Goal: Information Seeking & Learning: Learn about a topic

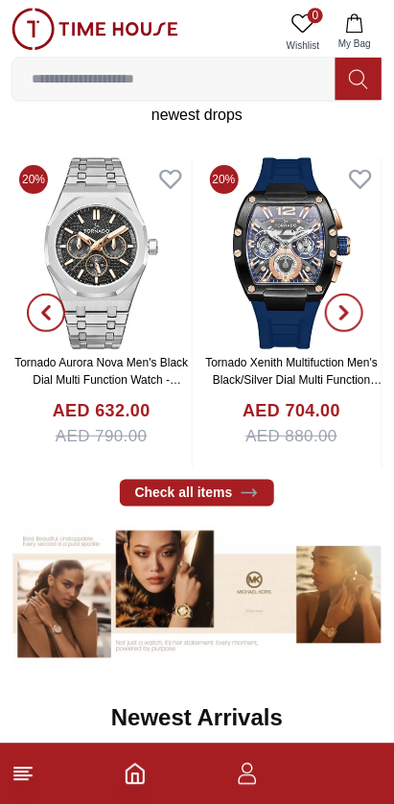
scroll to position [694, 0]
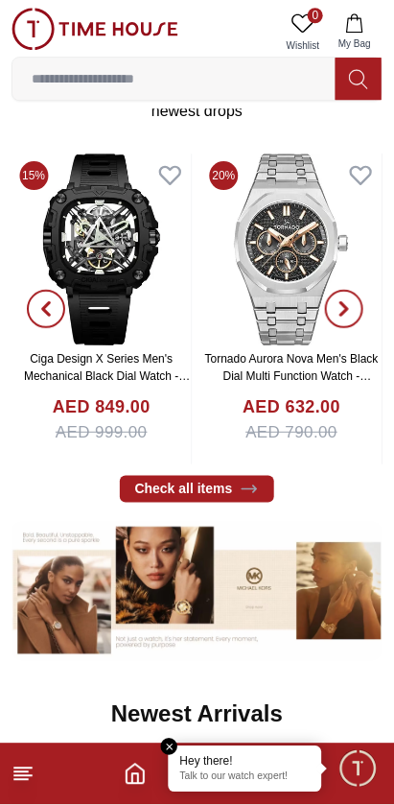
click at [355, 308] on span "button" at bounding box center [344, 309] width 38 height 38
click at [345, 319] on span "button" at bounding box center [344, 309] width 38 height 38
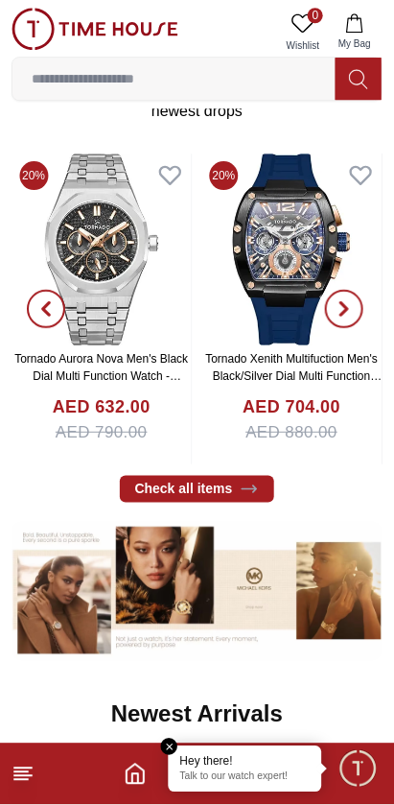
click at [351, 311] on icon "button" at bounding box center [344, 308] width 15 height 15
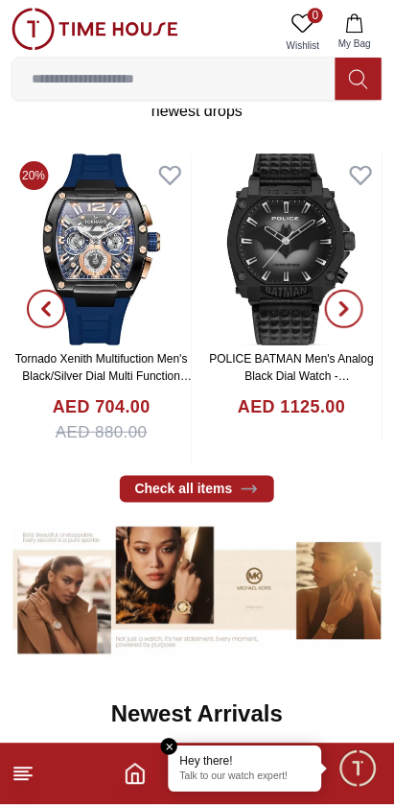
click at [359, 316] on span "button" at bounding box center [344, 309] width 38 height 38
click at [352, 312] on icon "button" at bounding box center [344, 308] width 15 height 15
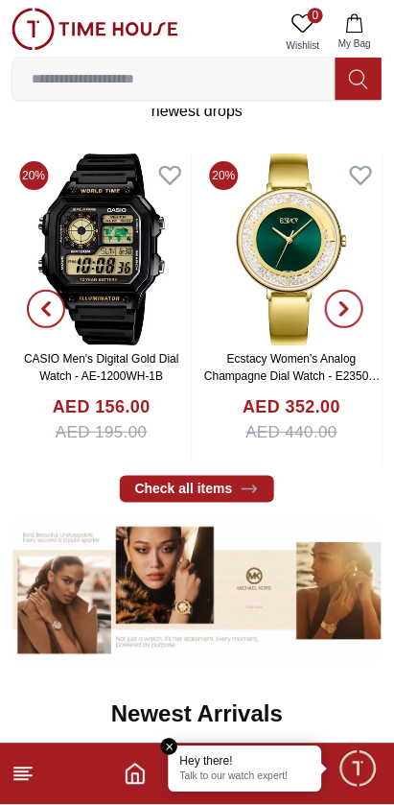
click at [356, 294] on span "button" at bounding box center [344, 309] width 38 height 38
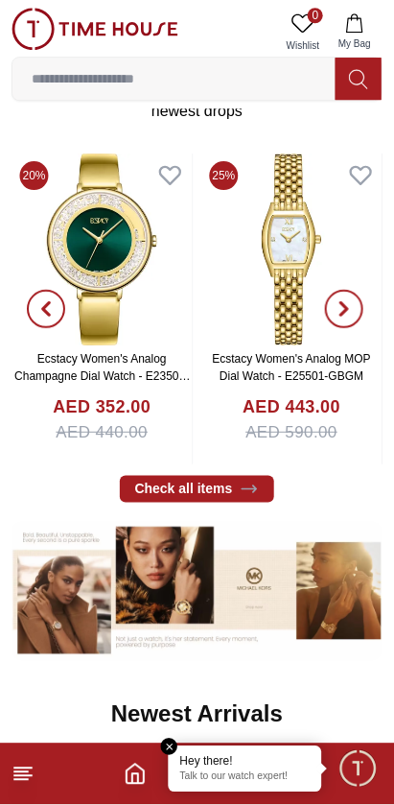
click at [353, 296] on span "button" at bounding box center [344, 309] width 38 height 38
click at [342, 307] on icon "button" at bounding box center [344, 308] width 15 height 15
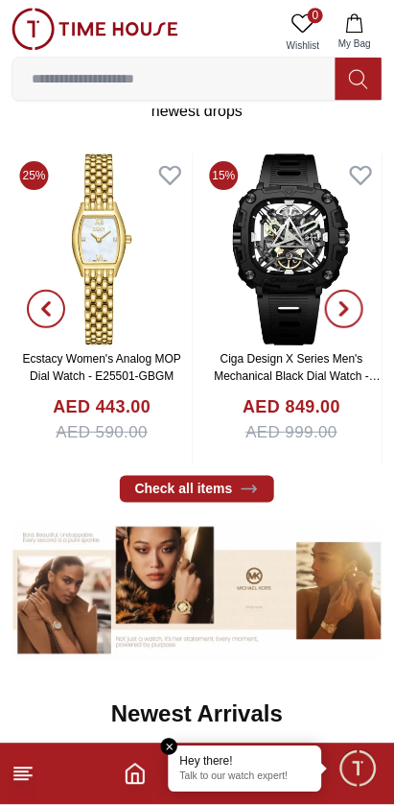
click at [354, 307] on span "button" at bounding box center [344, 309] width 38 height 38
click at [353, 307] on span "button" at bounding box center [344, 309] width 38 height 38
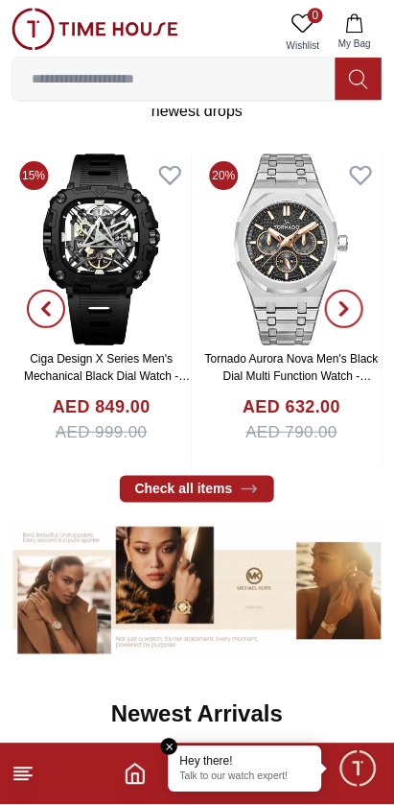
click at [345, 305] on icon "button" at bounding box center [345, 309] width 6 height 12
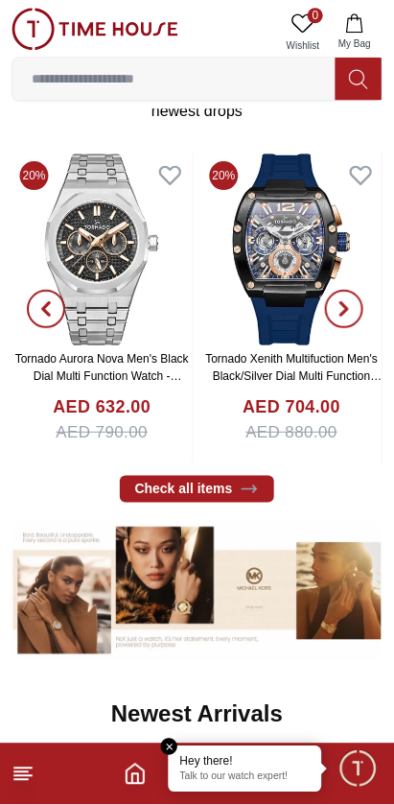
click at [349, 306] on icon "button" at bounding box center [344, 308] width 15 height 15
click at [358, 305] on span "button" at bounding box center [344, 309] width 38 height 38
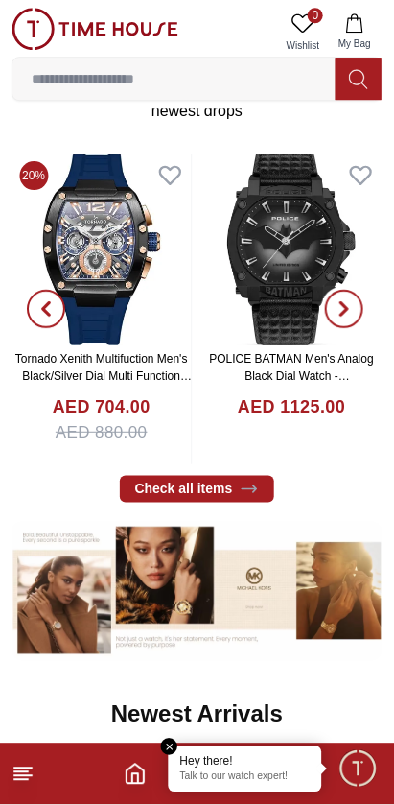
click at [357, 305] on span "button" at bounding box center [344, 309] width 38 height 38
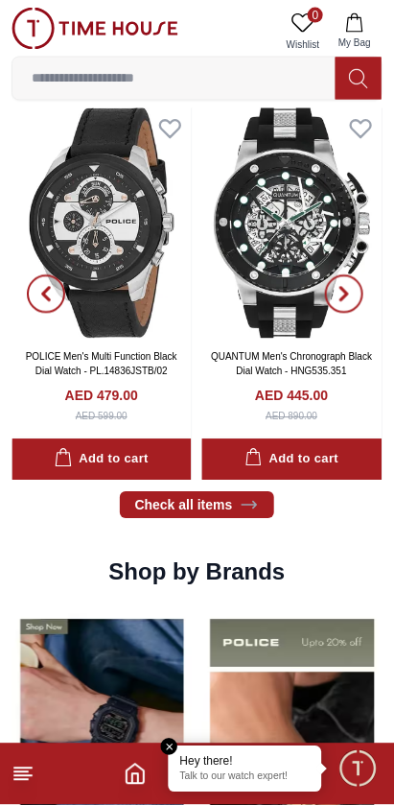
scroll to position [1321, 0]
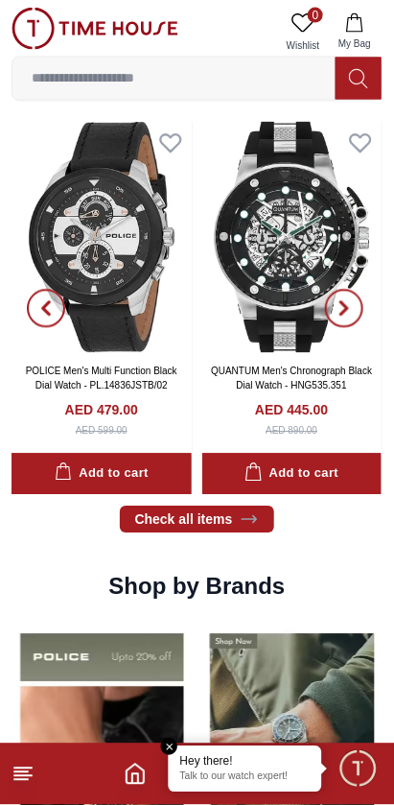
click at [260, 306] on img at bounding box center [292, 237] width 180 height 231
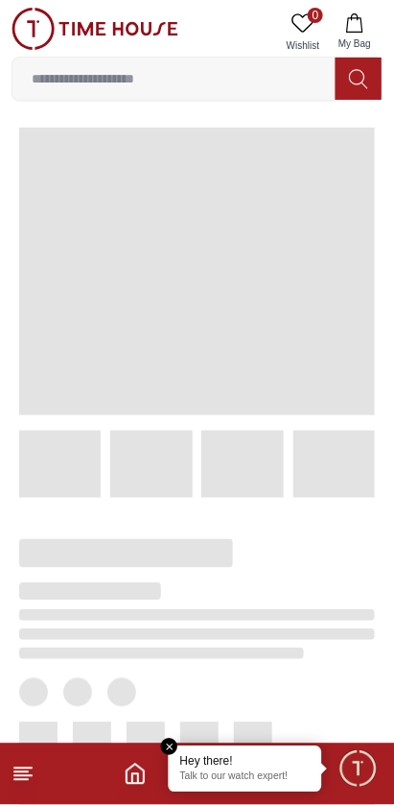
click at [280, 305] on span at bounding box center [197, 272] width 356 height 288
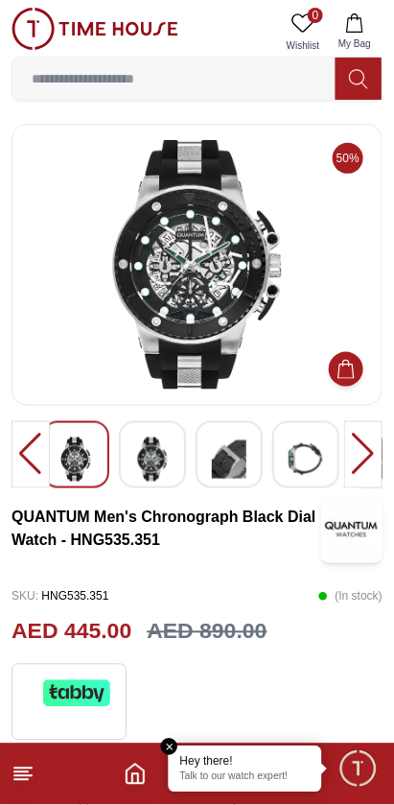
click at [140, 456] on img at bounding box center [152, 460] width 35 height 44
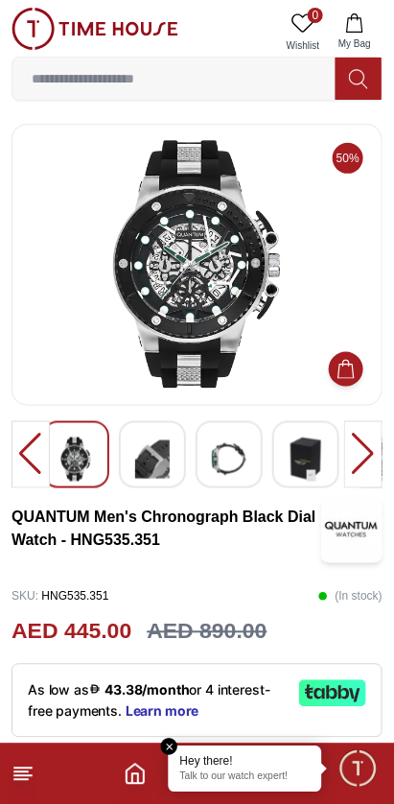
click at [163, 466] on img at bounding box center [152, 460] width 35 height 44
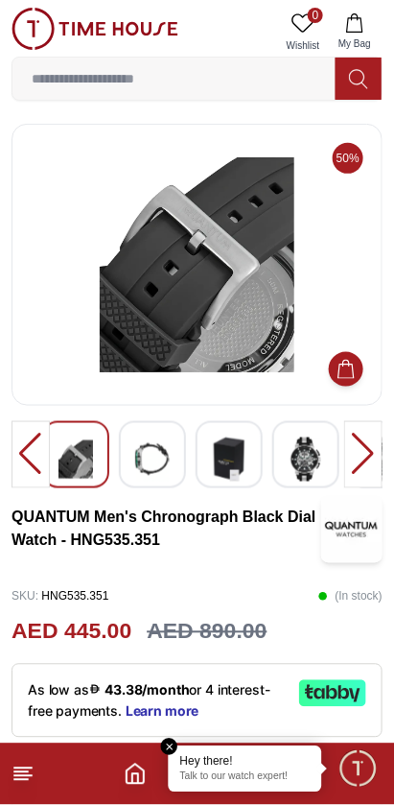
click at [307, 455] on img at bounding box center [306, 460] width 35 height 44
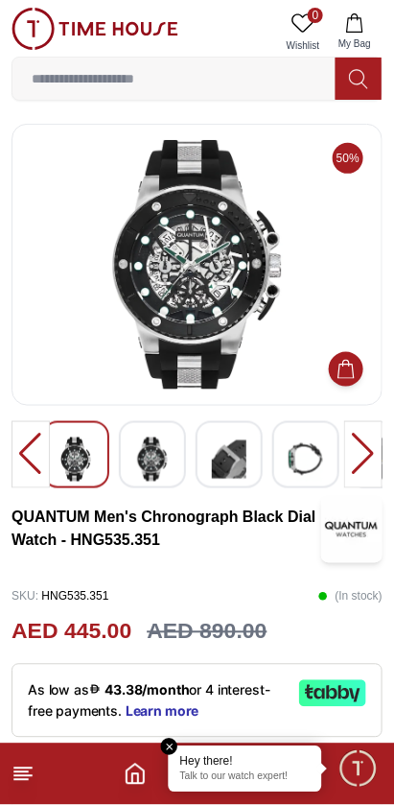
click at [243, 462] on img at bounding box center [229, 460] width 35 height 44
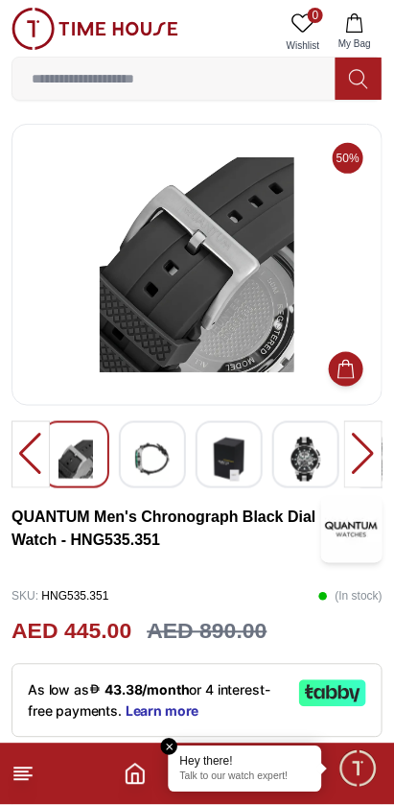
click at [226, 459] on img at bounding box center [229, 460] width 35 height 44
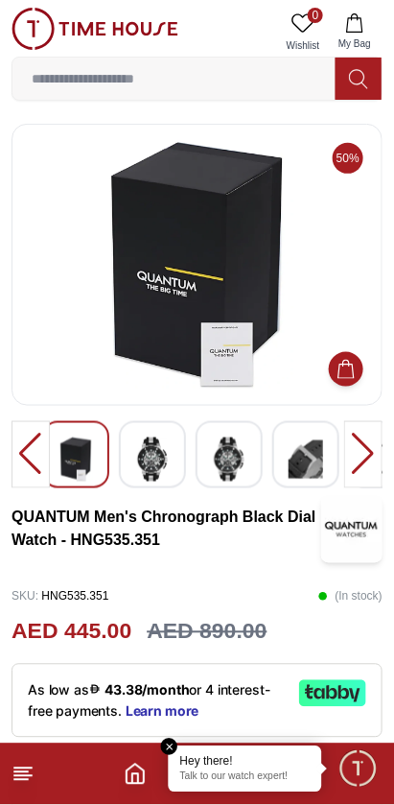
click at [233, 466] on img at bounding box center [229, 460] width 35 height 44
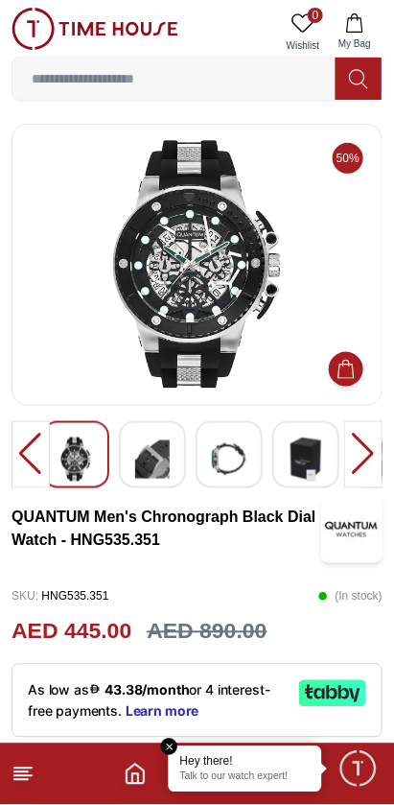
click at [243, 464] on img at bounding box center [229, 460] width 35 height 44
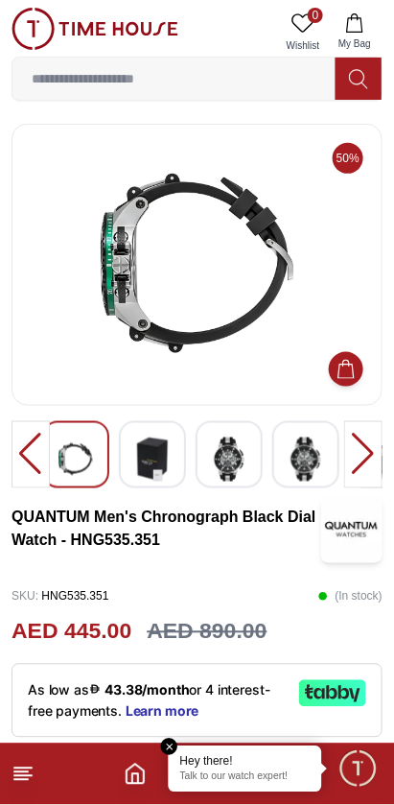
click at [237, 465] on img at bounding box center [229, 460] width 35 height 44
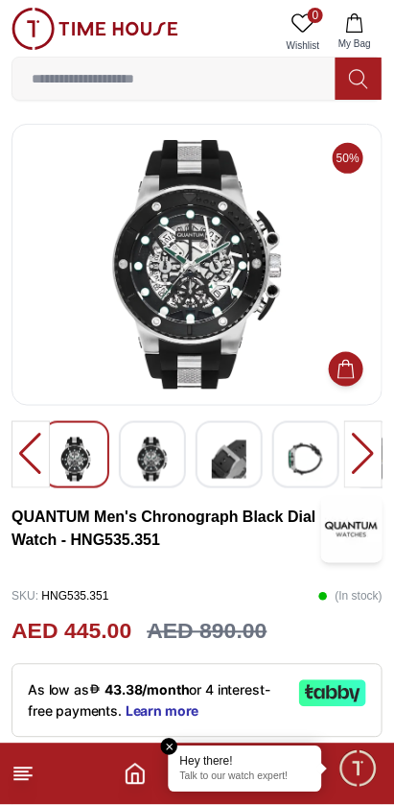
click at [238, 465] on img at bounding box center [229, 460] width 35 height 44
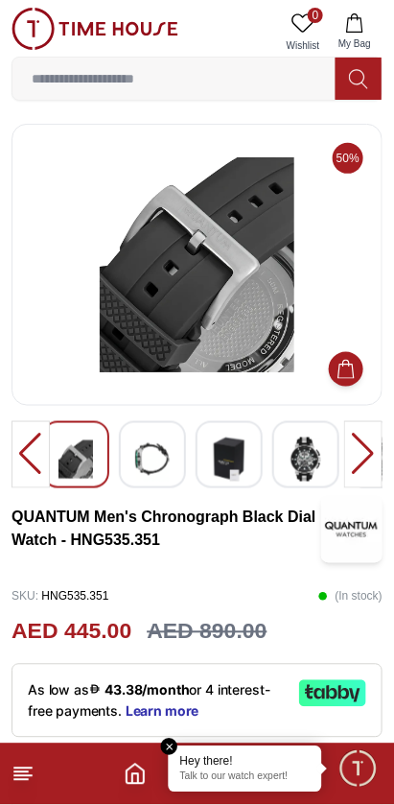
click at [229, 466] on img at bounding box center [229, 460] width 35 height 44
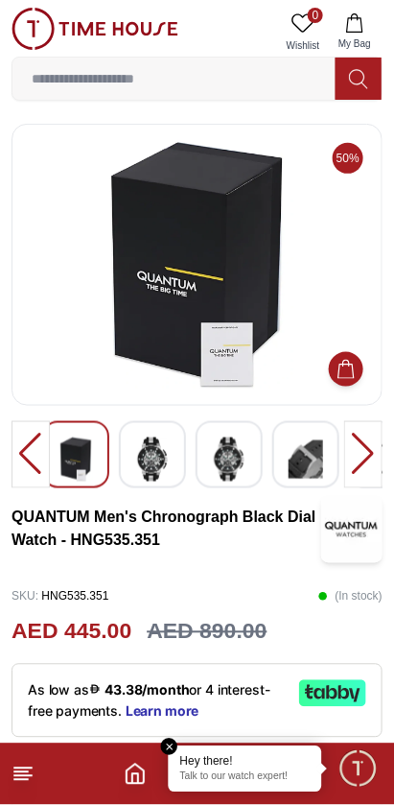
click at [205, 462] on div at bounding box center [229, 454] width 67 height 67
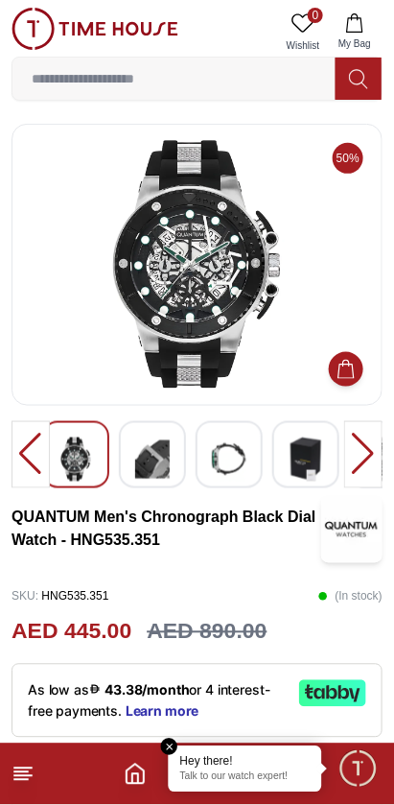
click at [226, 457] on img at bounding box center [229, 460] width 35 height 44
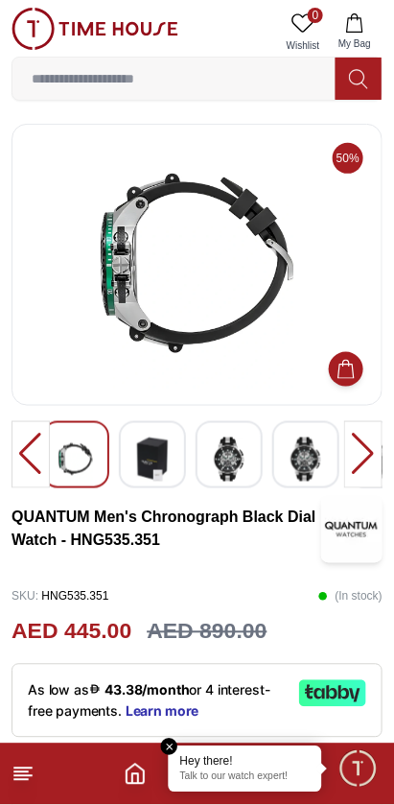
click at [299, 458] on img at bounding box center [306, 460] width 35 height 44
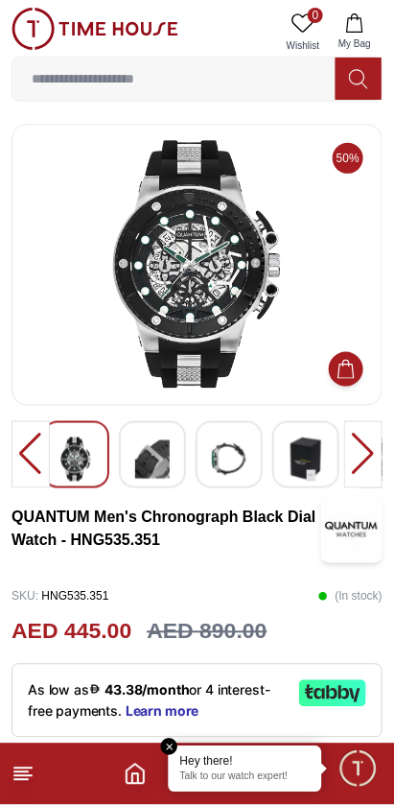
click at [139, 223] on img at bounding box center [197, 265] width 339 height 250
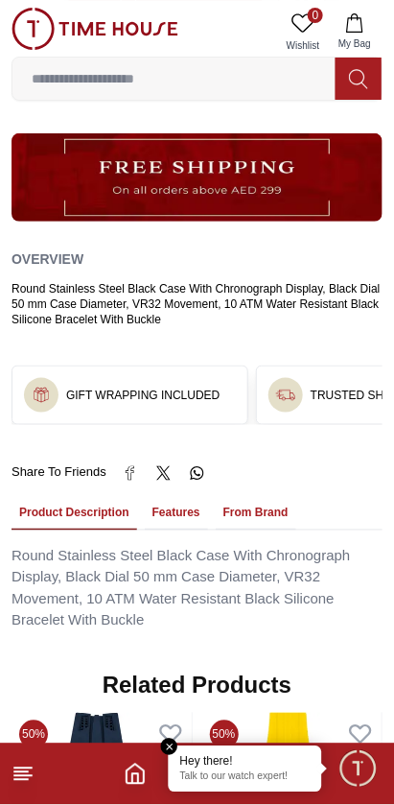
scroll to position [881, 0]
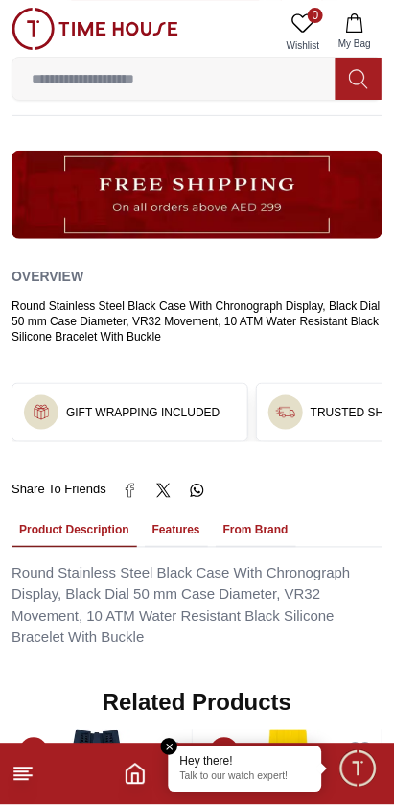
click at [174, 533] on button "Features" at bounding box center [176, 531] width 63 height 33
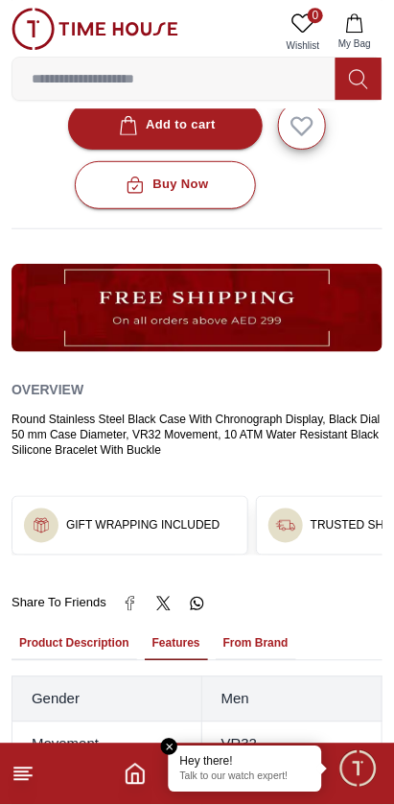
scroll to position [0, 0]
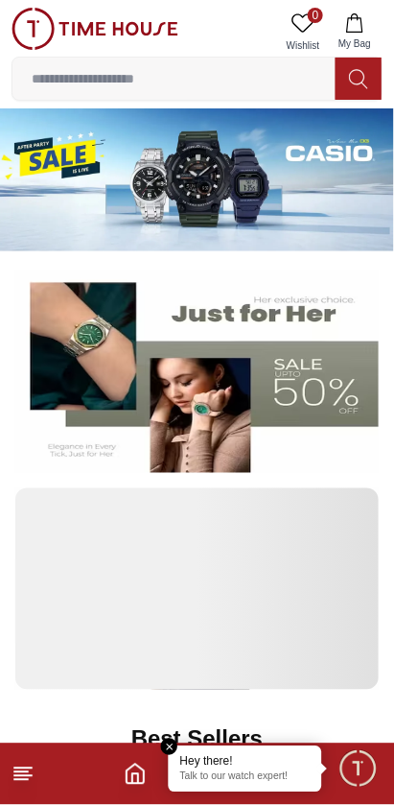
scroll to position [1321, 0]
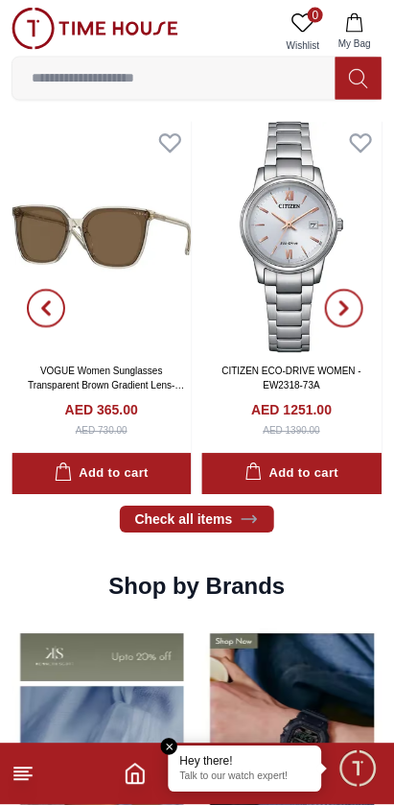
click at [15, 773] on line at bounding box center [20, 773] width 13 height 0
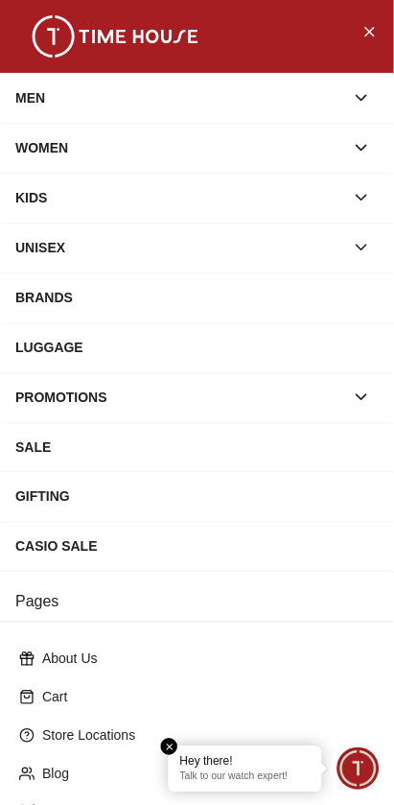
click at [362, 101] on icon "button" at bounding box center [362, 98] width 10 height 5
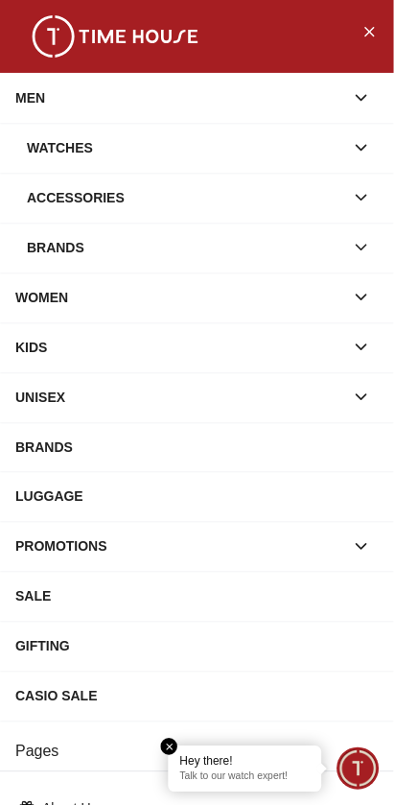
click at [330, 261] on div "Brands" at bounding box center [186, 247] width 318 height 35
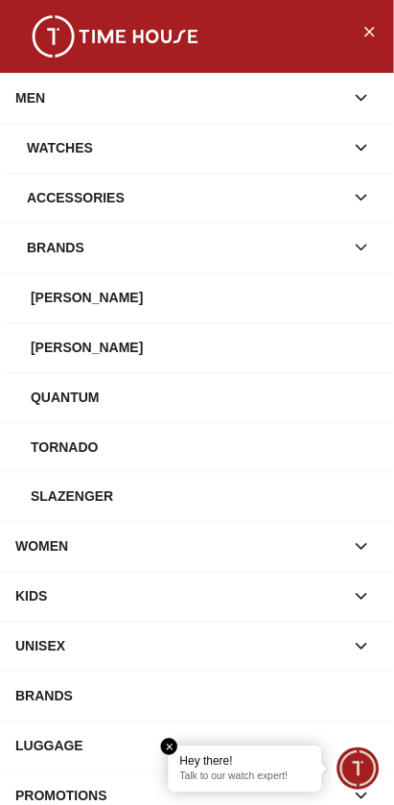
click at [91, 398] on div "Quantum" at bounding box center [205, 397] width 348 height 35
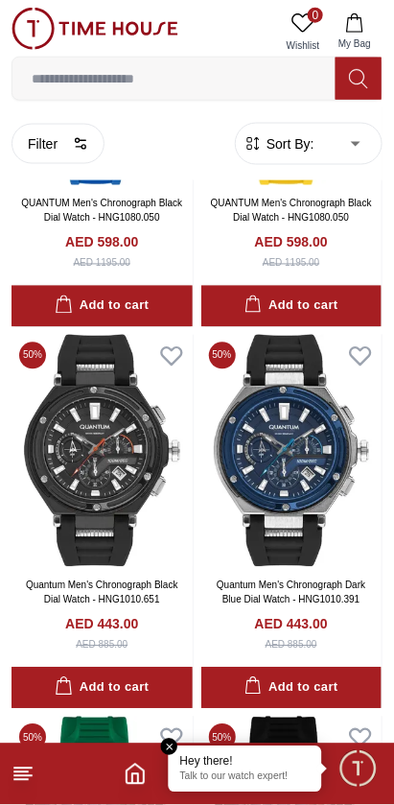
scroll to position [3036, 0]
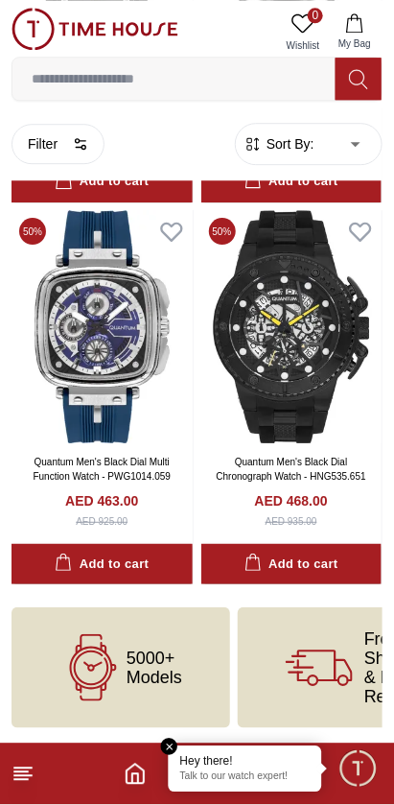
scroll to position [8903, 0]
